Goal: Information Seeking & Learning: Learn about a topic

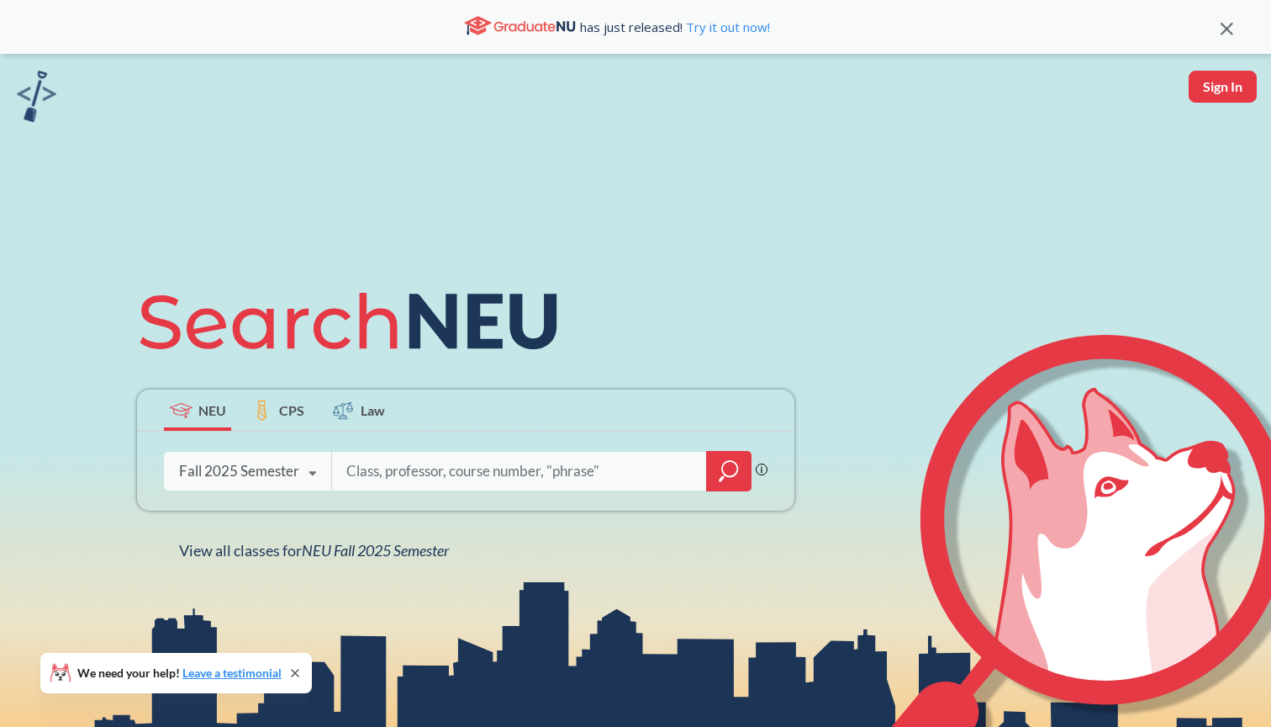
click at [396, 479] on input "search" at bounding box center [520, 470] width 350 height 35
type input "CS2000"
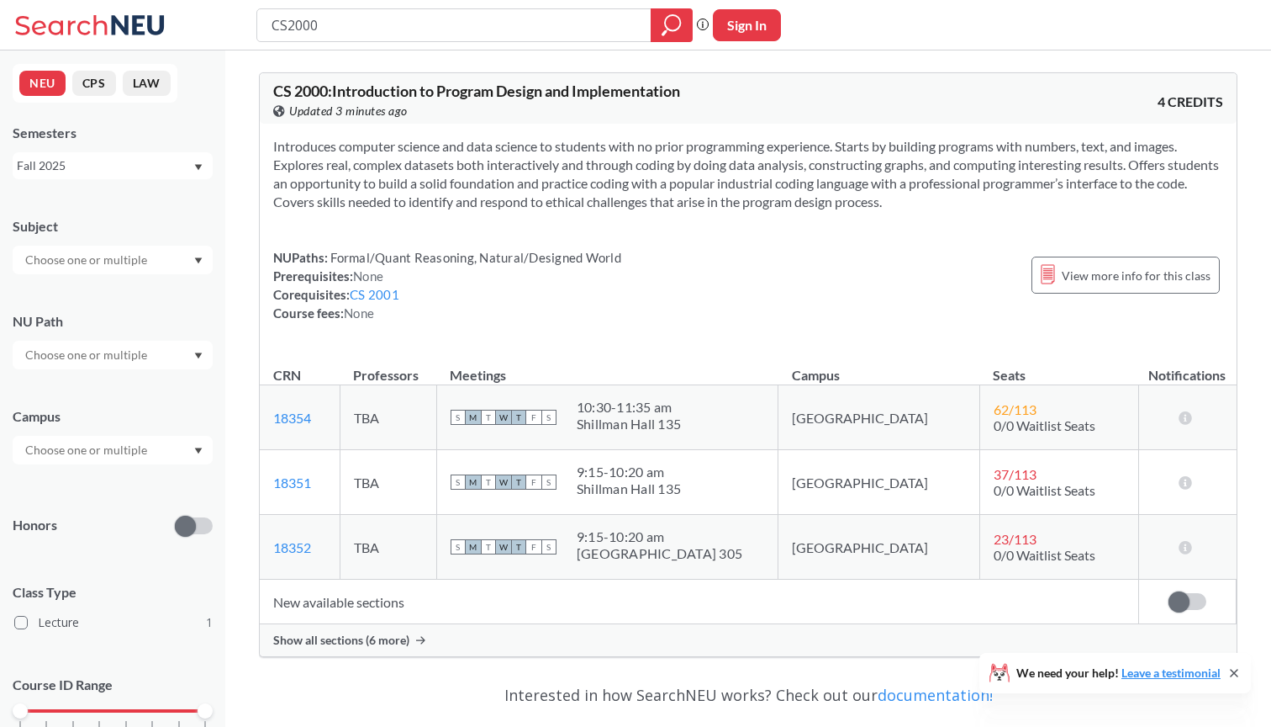
click at [373, 649] on div "Show all sections (6 more)" at bounding box center [748, 640] width 977 height 32
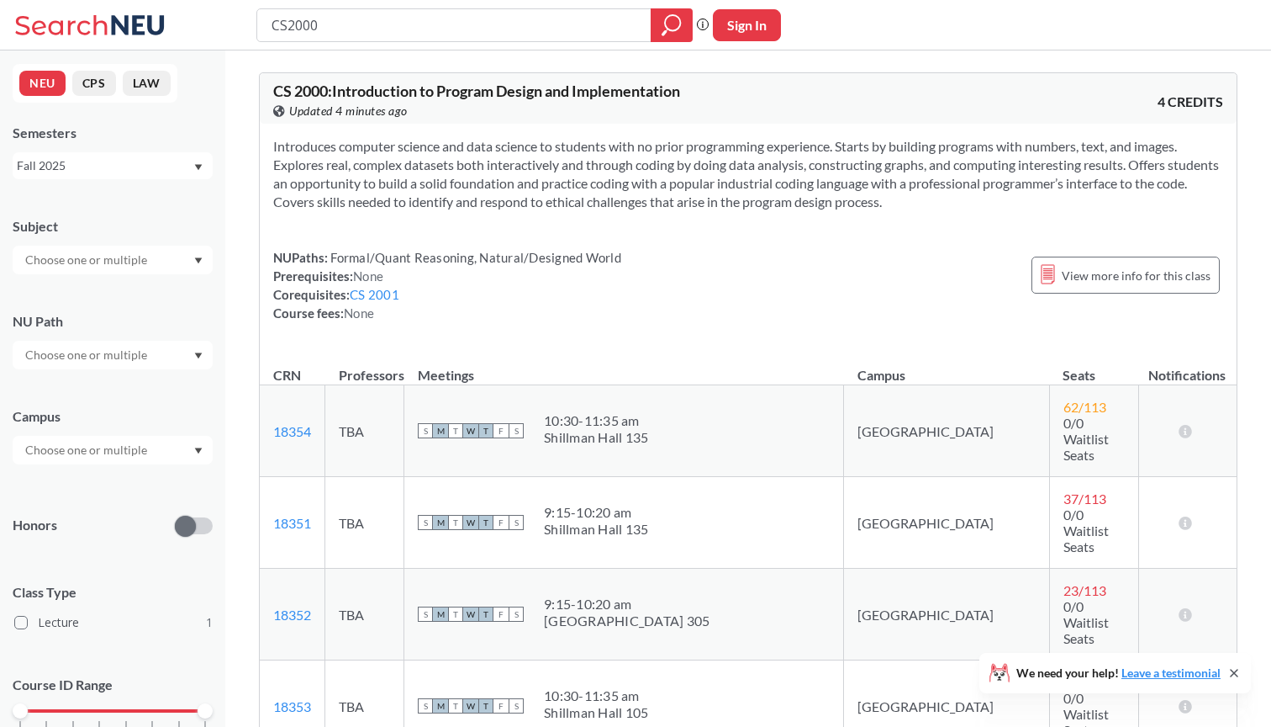
click at [400, 374] on th "Professors" at bounding box center [364, 367] width 79 height 36
click at [496, 341] on div "Introduces computer science and data science to students with no prior programm…" at bounding box center [748, 236] width 977 height 225
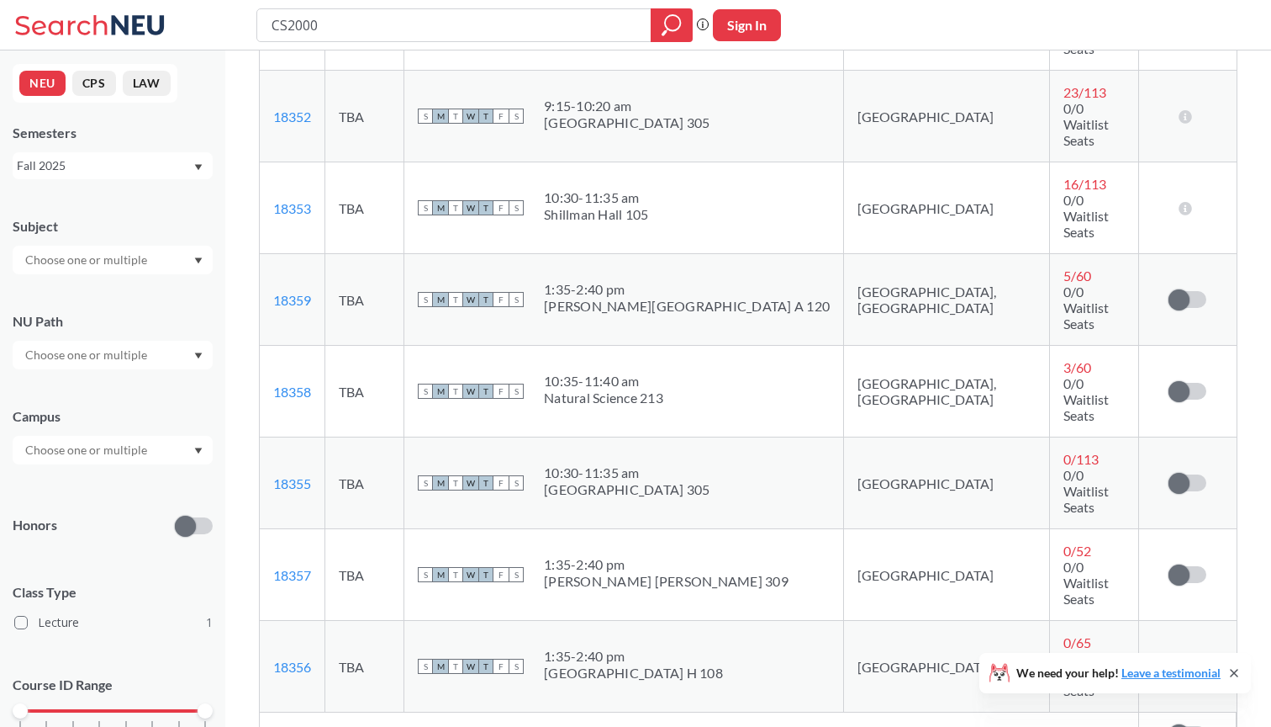
scroll to position [494, 0]
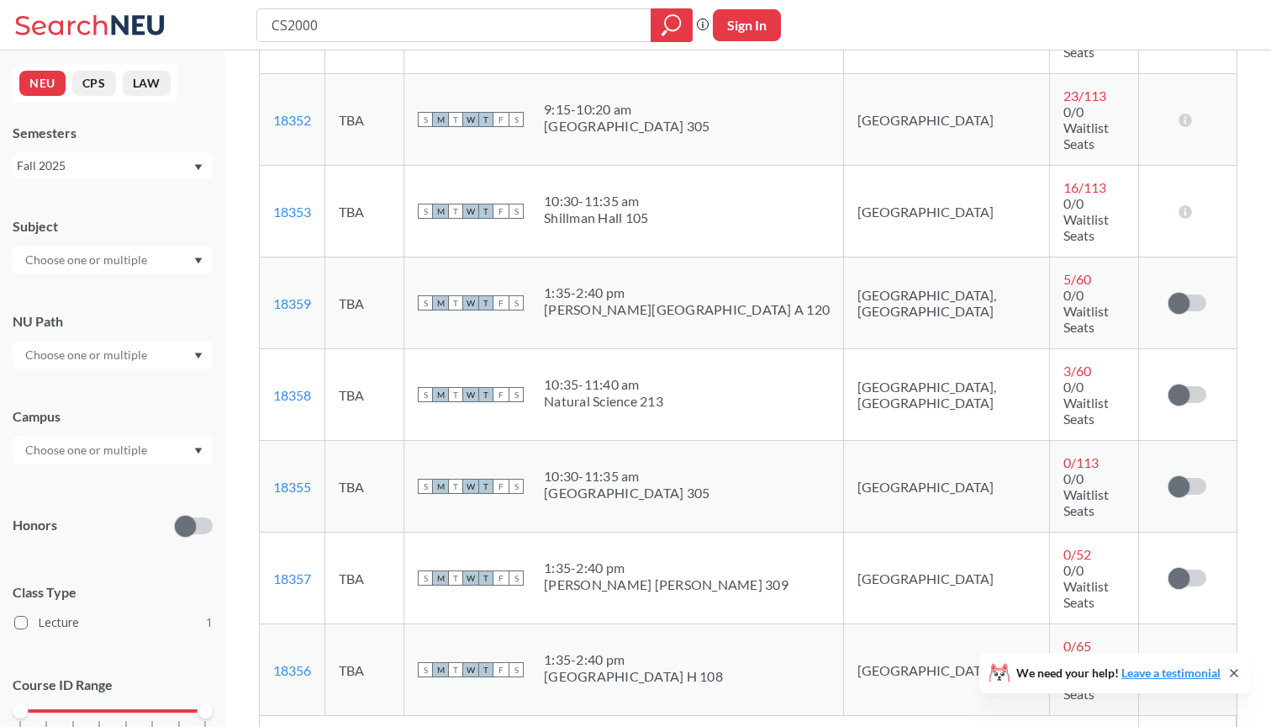
click at [360, 716] on td "New available sections" at bounding box center [699, 738] width 879 height 45
click at [519, 716] on td "New available sections" at bounding box center [699, 738] width 879 height 45
click at [1179, 726] on span at bounding box center [1179, 737] width 21 height 21
click at [1169, 726] on input "checkbox" at bounding box center [1169, 729] width 0 height 0
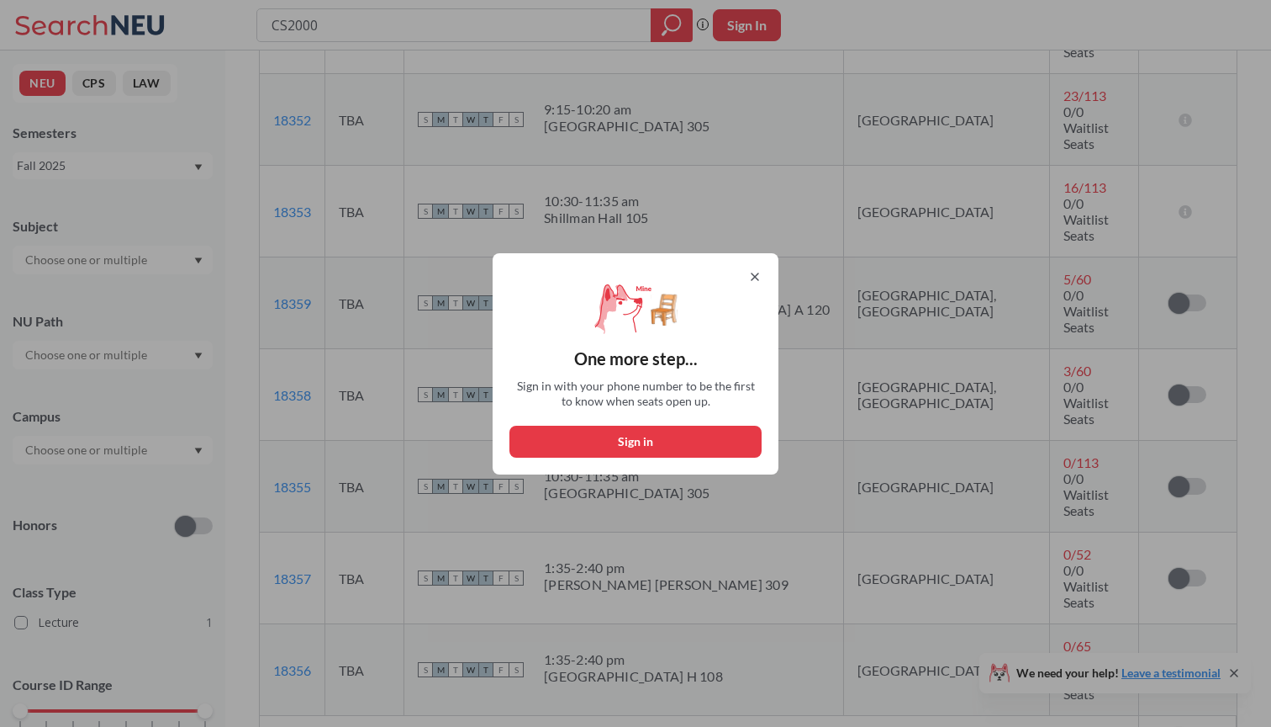
click at [755, 278] on icon at bounding box center [754, 276] width 13 height 13
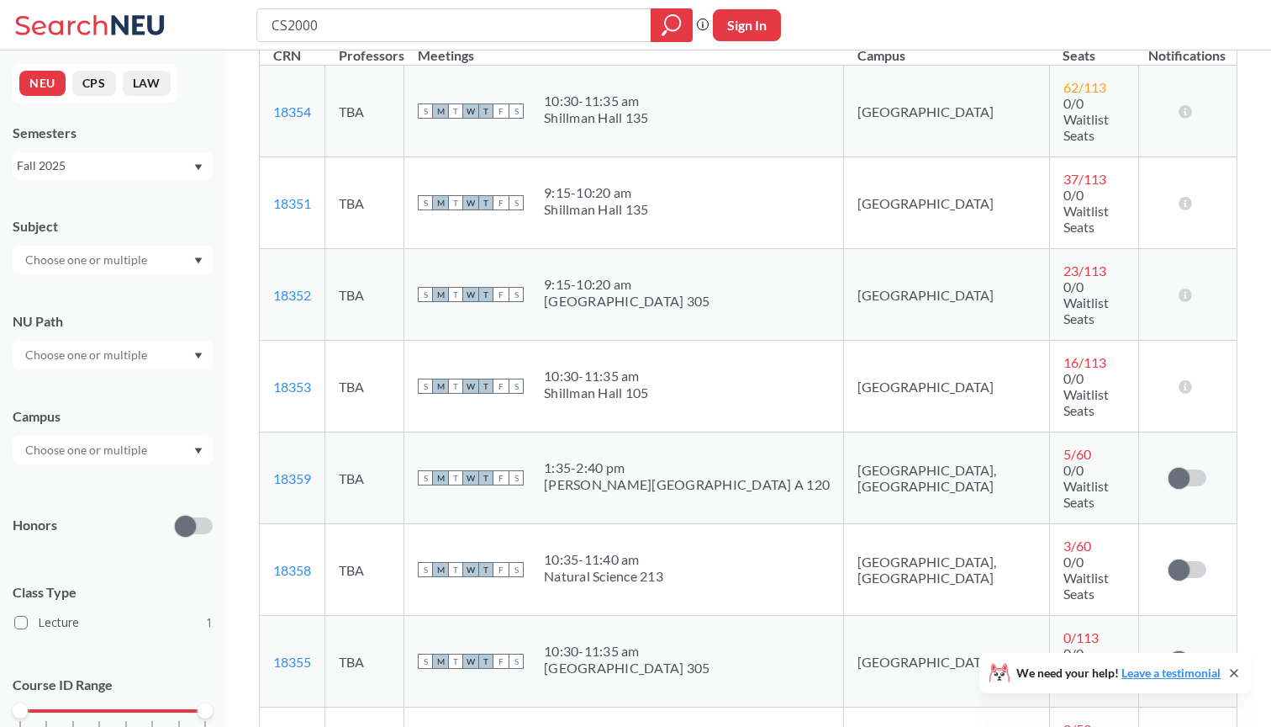
scroll to position [335, 0]
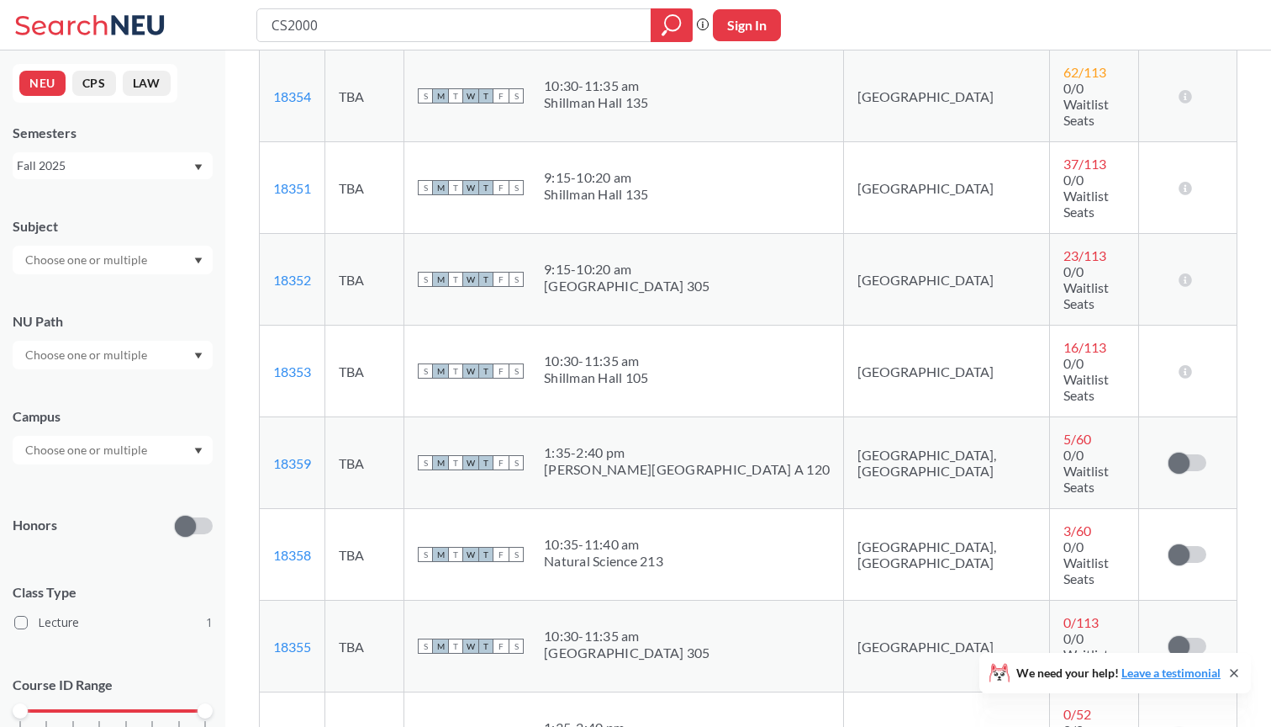
click at [663, 536] on div "10:35 - 11:40 am" at bounding box center [603, 544] width 119 height 17
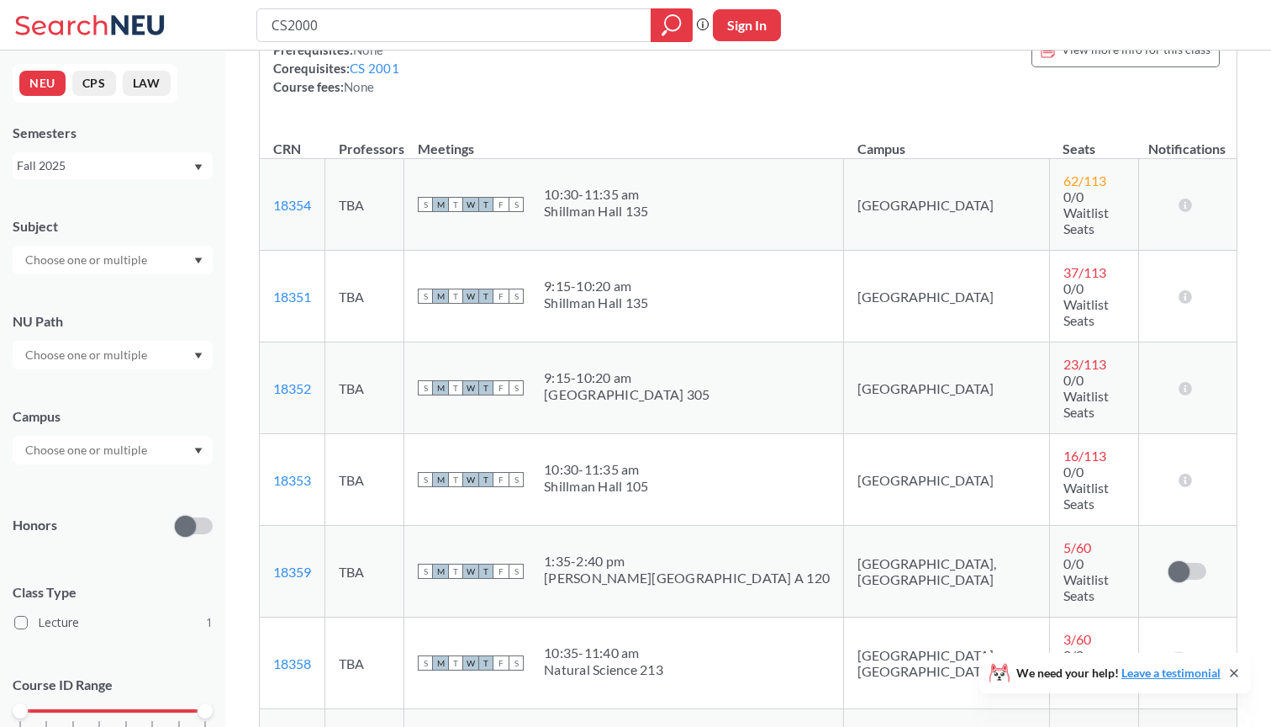
scroll to position [228, 0]
click at [311, 378] on link "18352" at bounding box center [292, 386] width 38 height 16
